Goal: Task Accomplishment & Management: Manage account settings

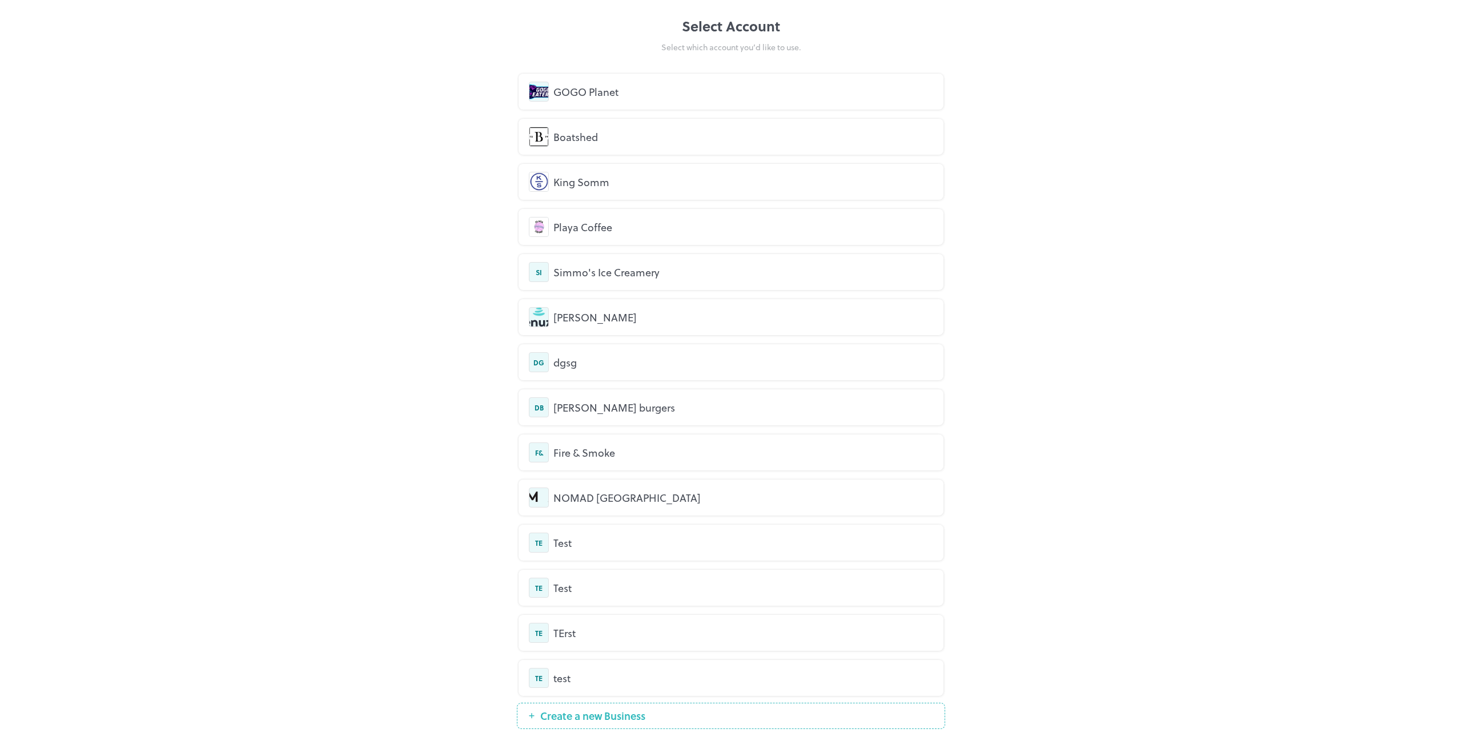
click at [634, 85] on div "GOGO Planet" at bounding box center [743, 91] width 380 height 15
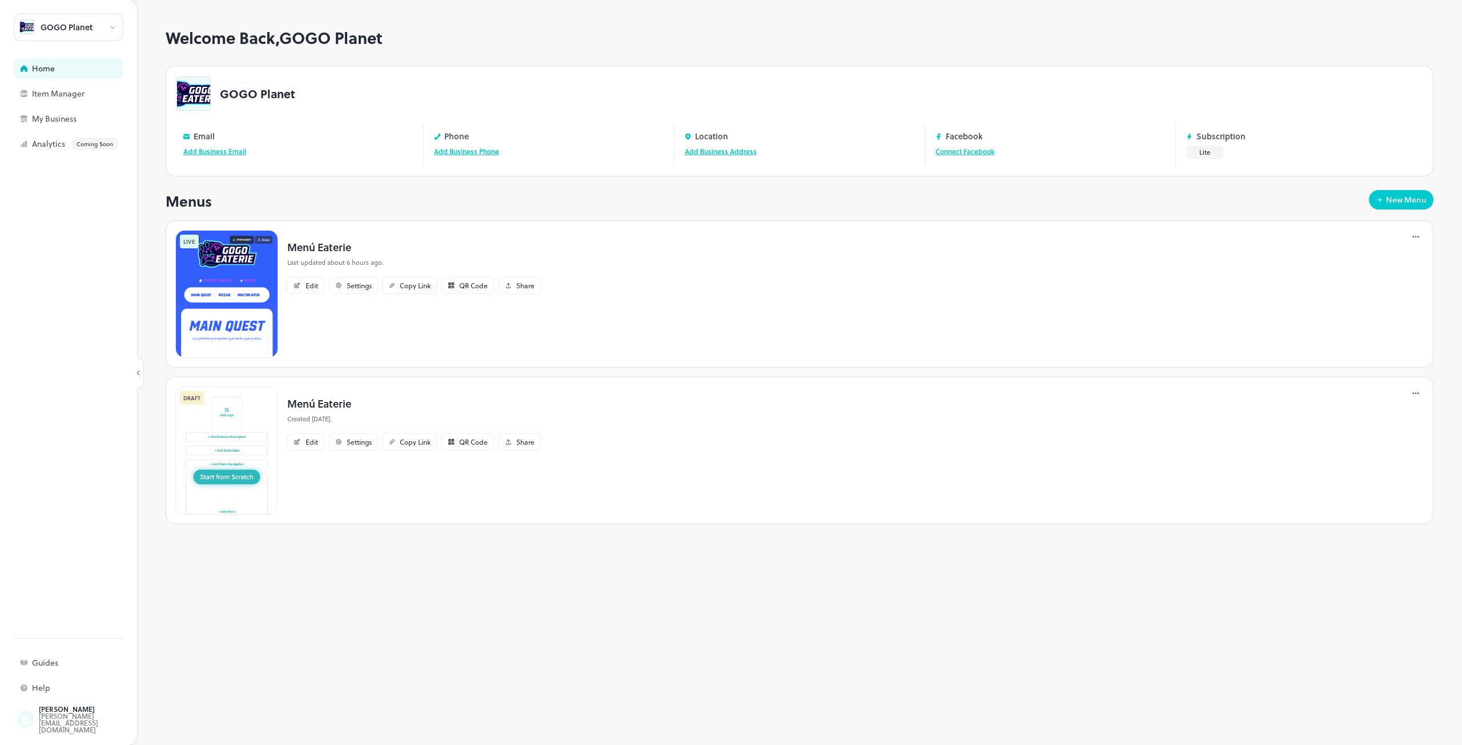
click at [252, 298] on img at bounding box center [226, 294] width 103 height 128
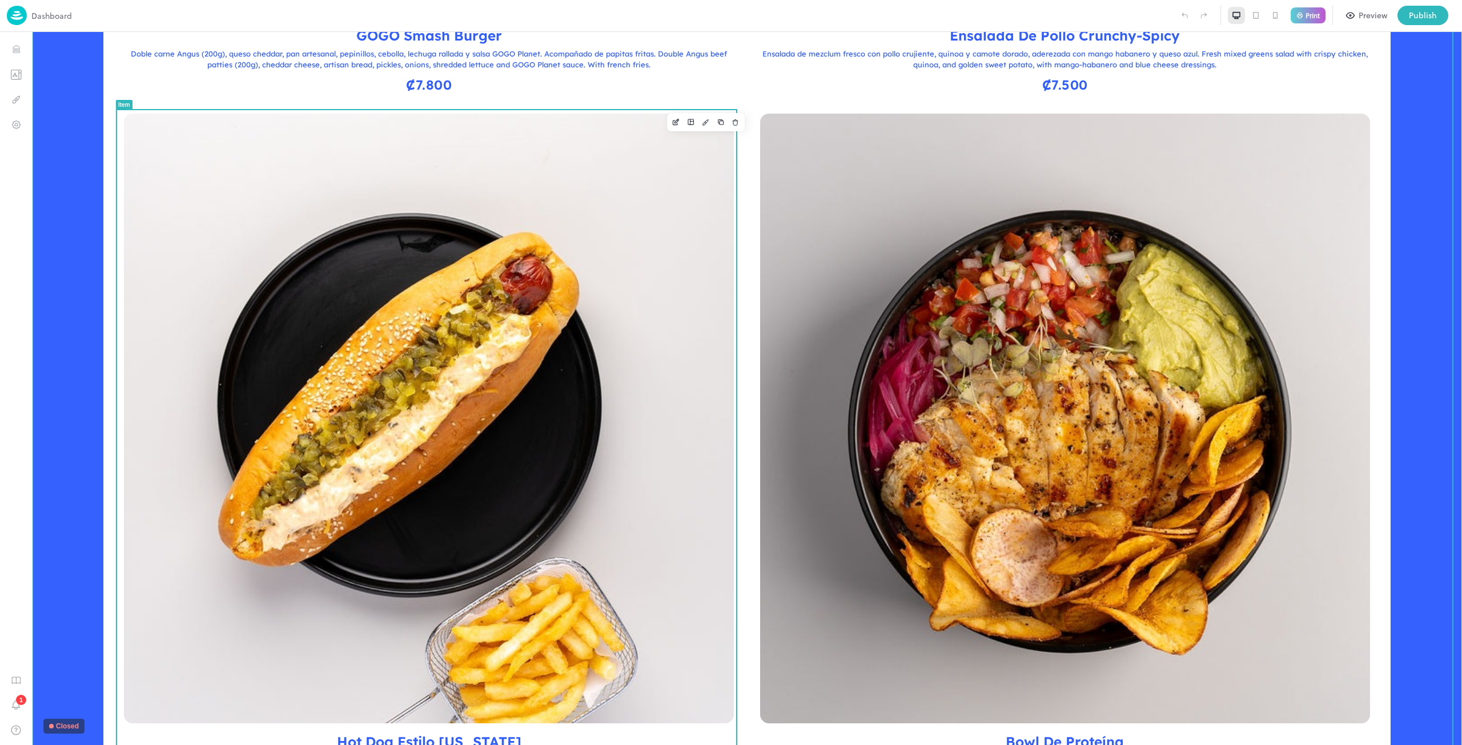
scroll to position [857, 0]
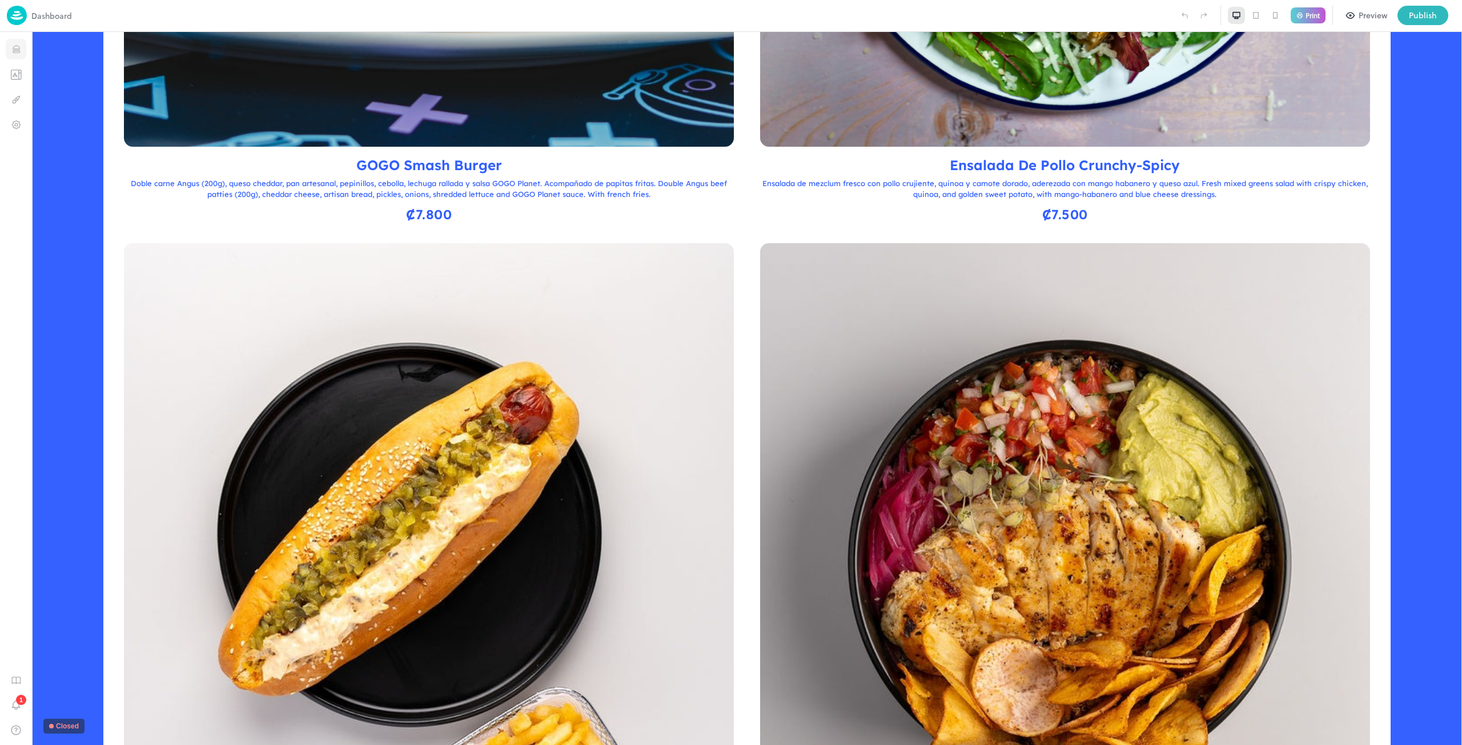
click at [13, 52] on icon "Items" at bounding box center [16, 51] width 7 height 1
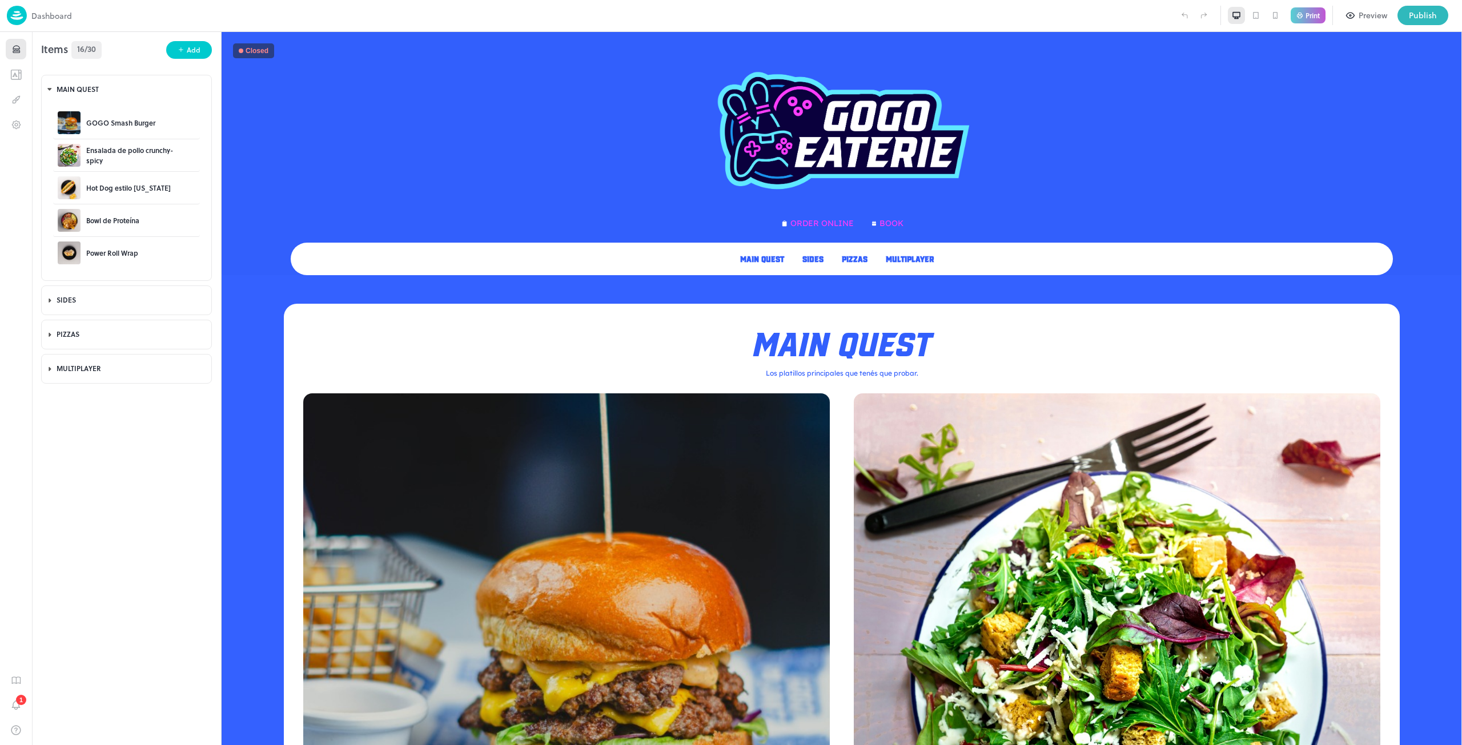
click at [1363, 13] on div "Preview" at bounding box center [1373, 15] width 29 height 13
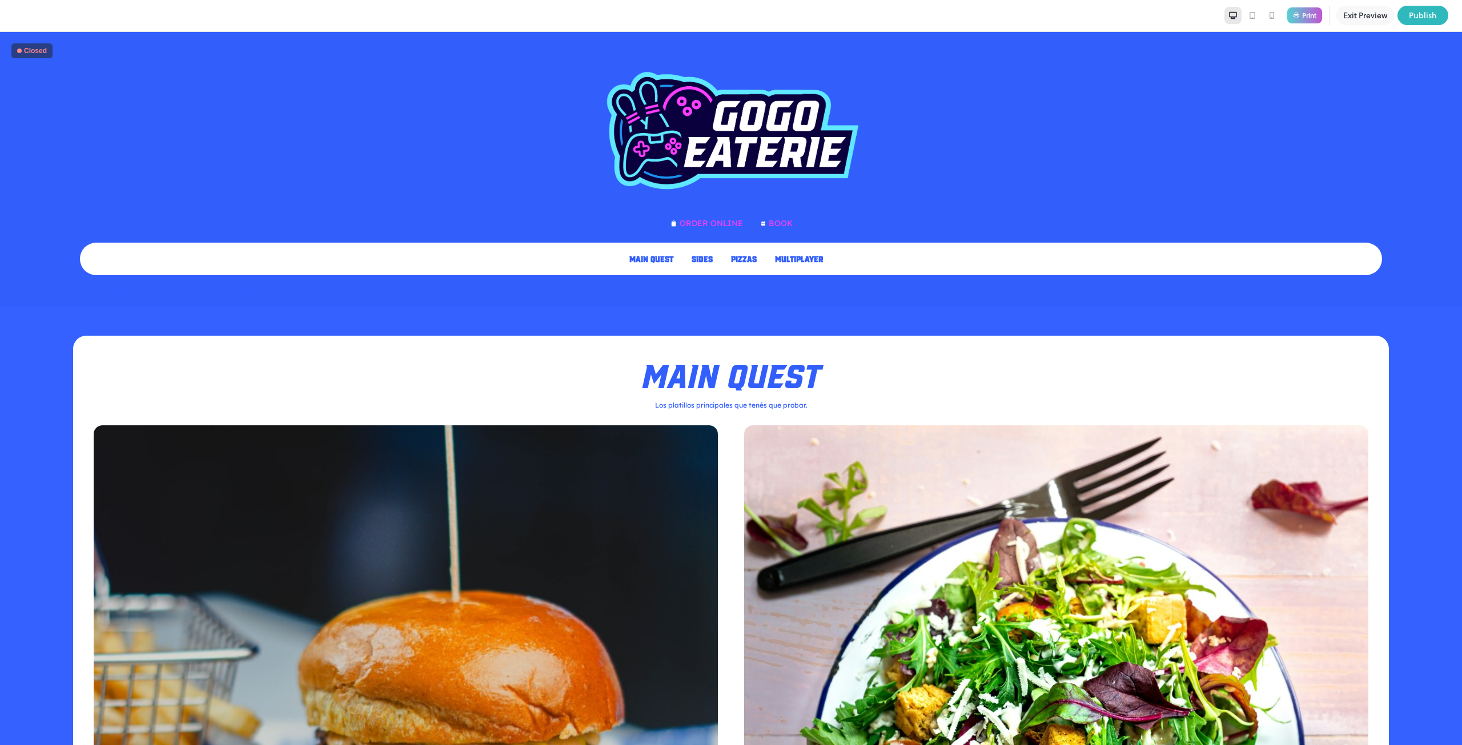
click at [1271, 18] on icon at bounding box center [1272, 16] width 4 height 6
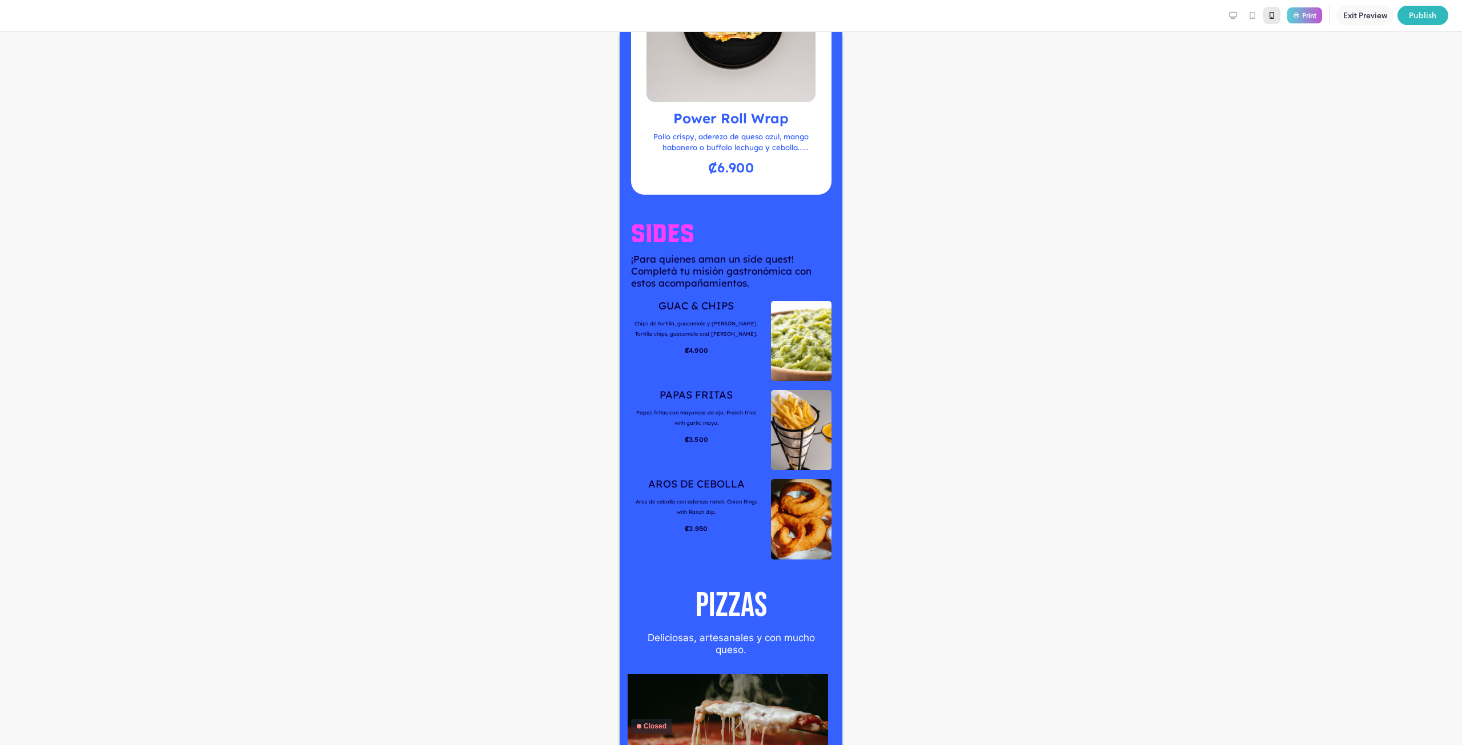
scroll to position [1428, 0]
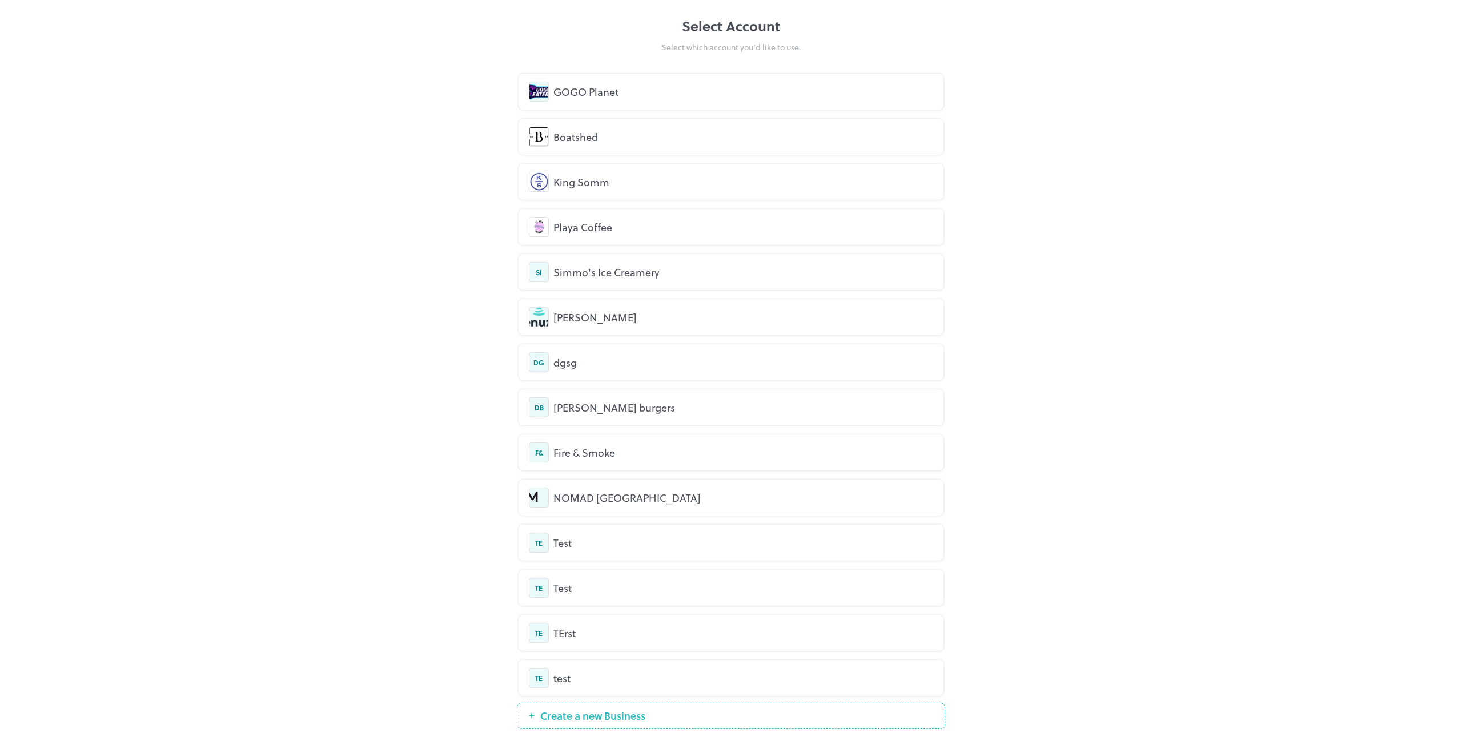
click at [583, 106] on div "GOGO Planet" at bounding box center [731, 92] width 425 height 36
